Goal: Find specific page/section: Find specific page/section

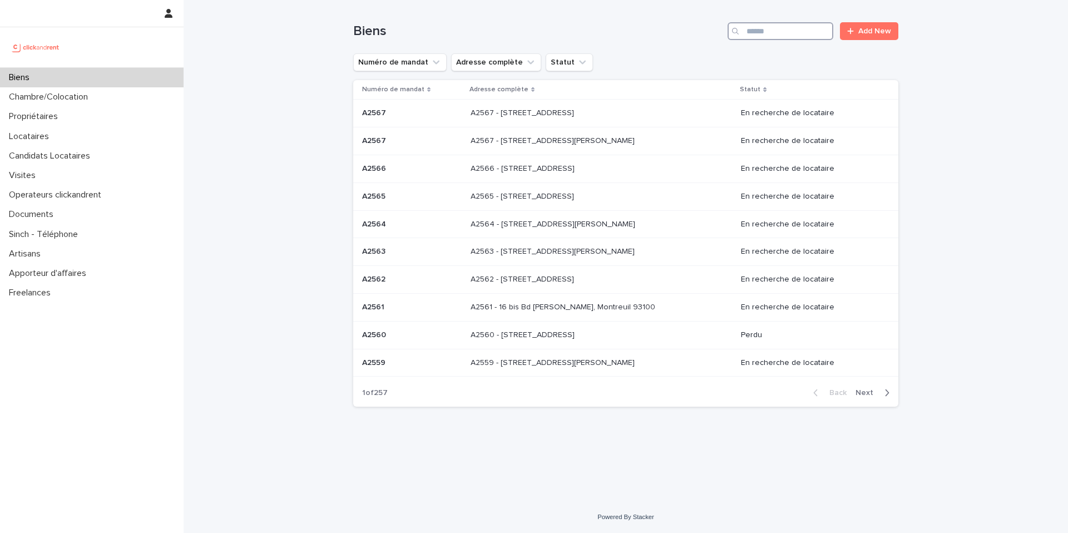
click at [779, 34] on input "Search" at bounding box center [780, 31] width 106 height 18
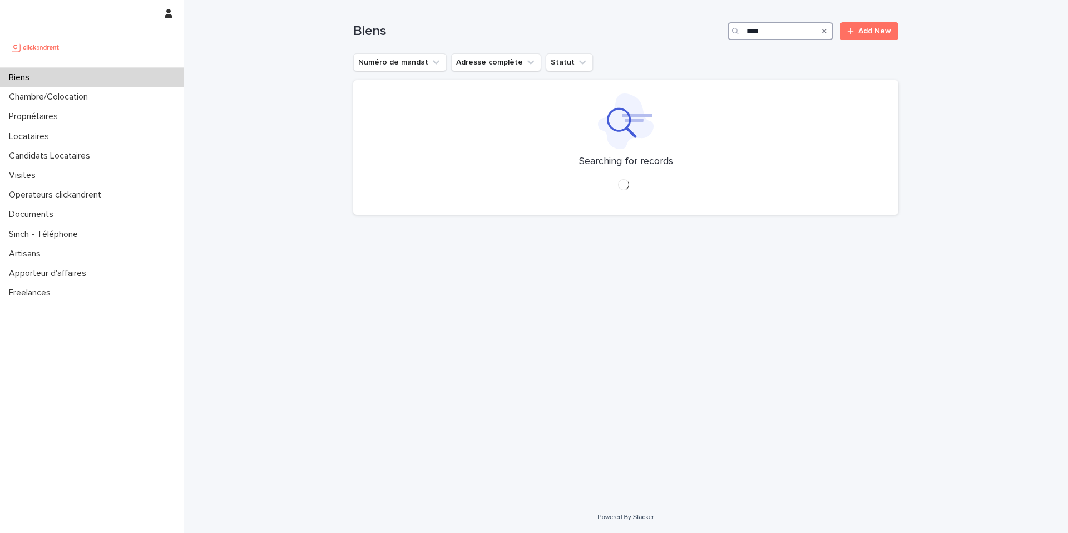
type input "*****"
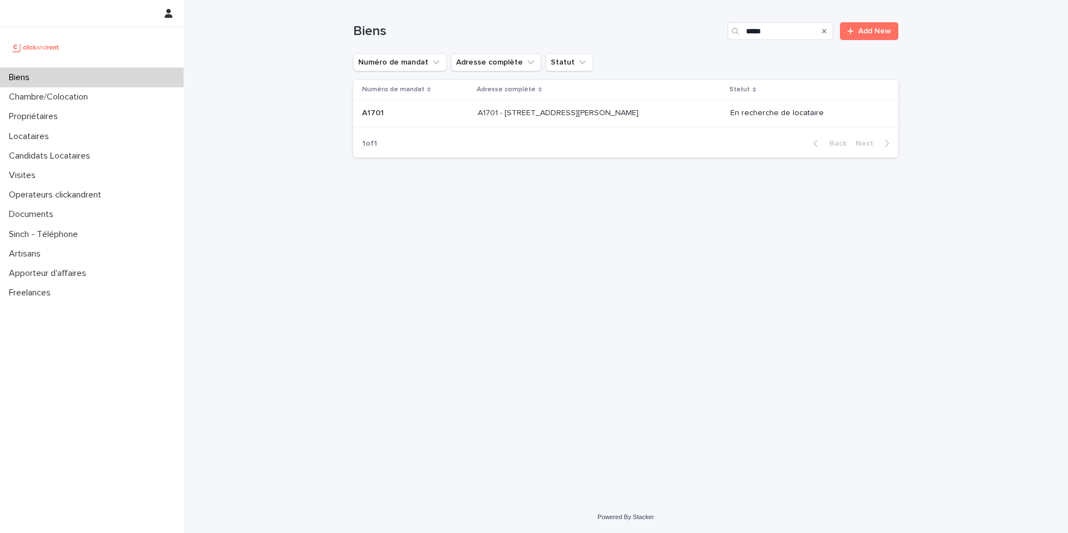
click at [627, 112] on p "A1701 - [STREET_ADDRESS][PERSON_NAME]" at bounding box center [559, 112] width 163 height 12
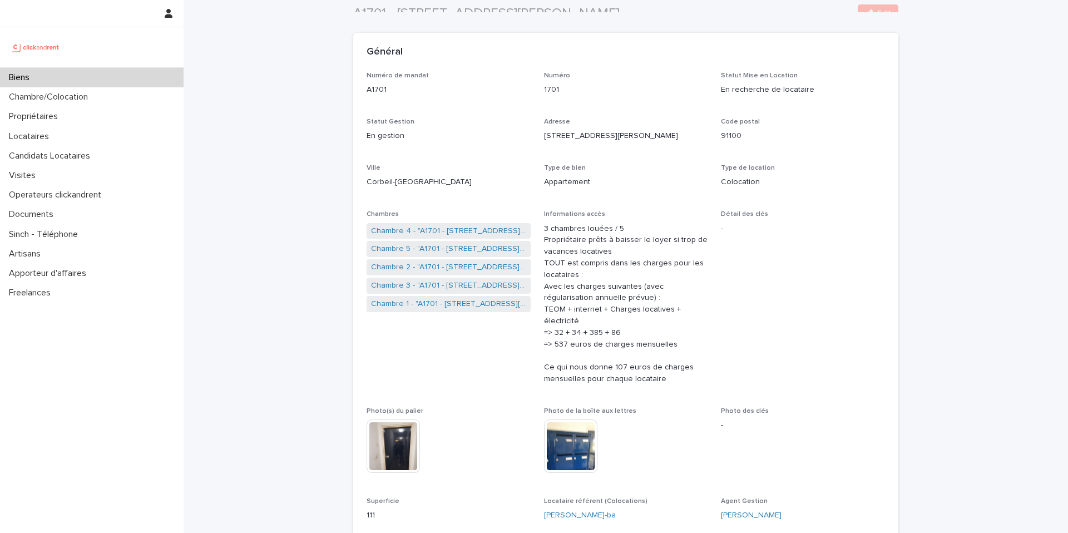
scroll to position [48, 0]
click at [440, 262] on link "Chambre 2 - "A1701 - [STREET_ADDRESS][PERSON_NAME]"" at bounding box center [448, 266] width 155 height 12
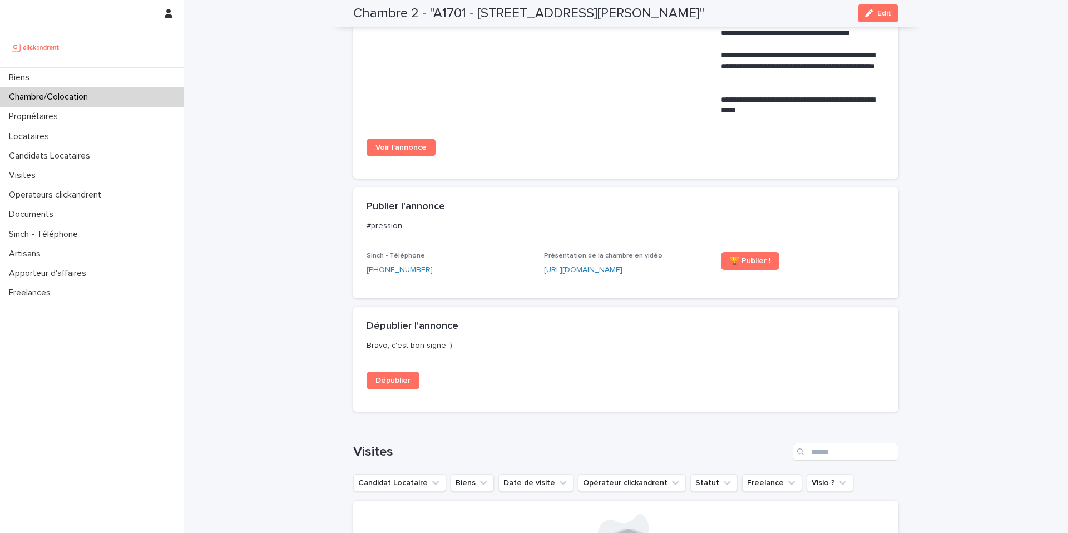
scroll to position [829, 0]
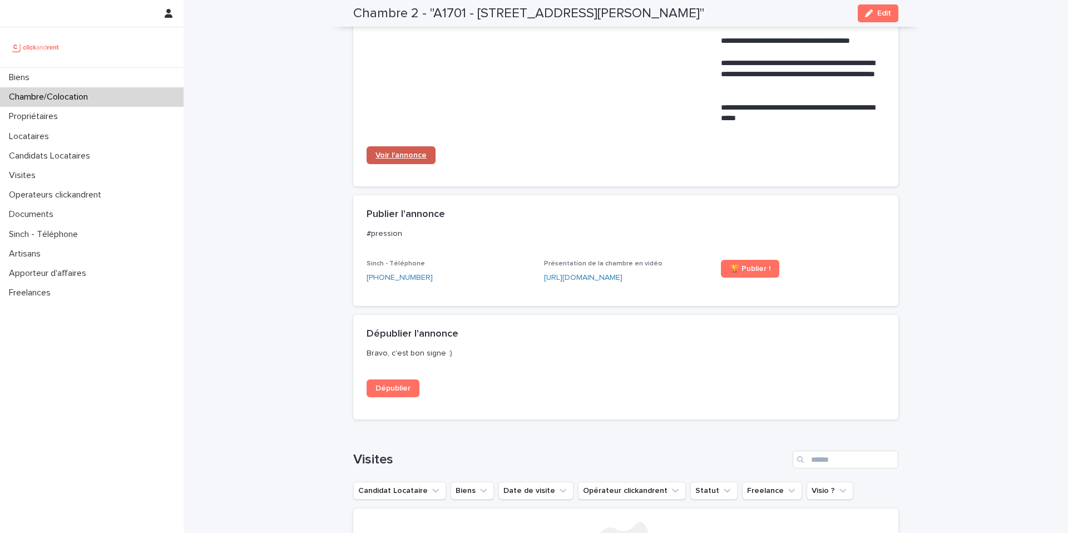
click at [417, 161] on link "Voir l'annonce" at bounding box center [400, 155] width 69 height 18
